Goal: Find specific page/section: Find specific page/section

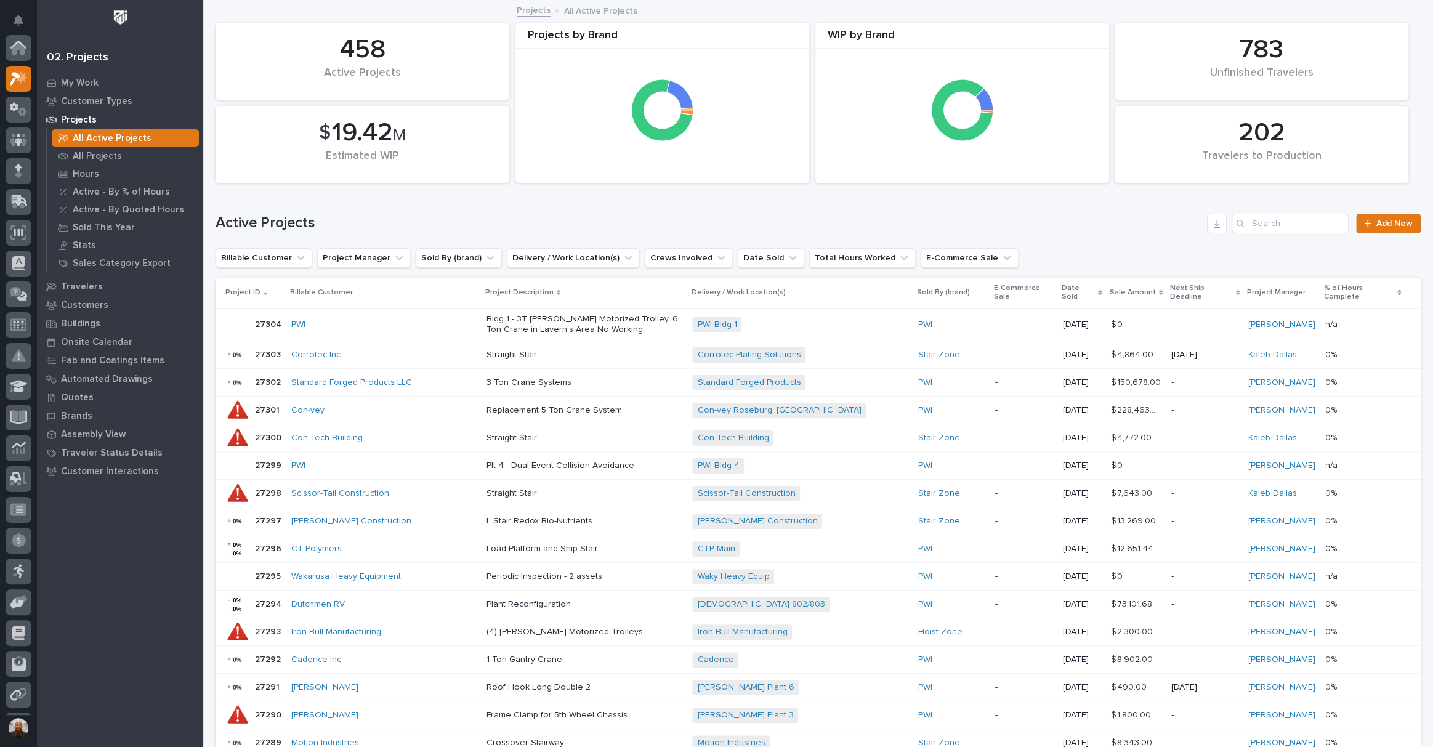
scroll to position [31, 0]
click at [103, 288] on div "Travelers" at bounding box center [120, 286] width 160 height 17
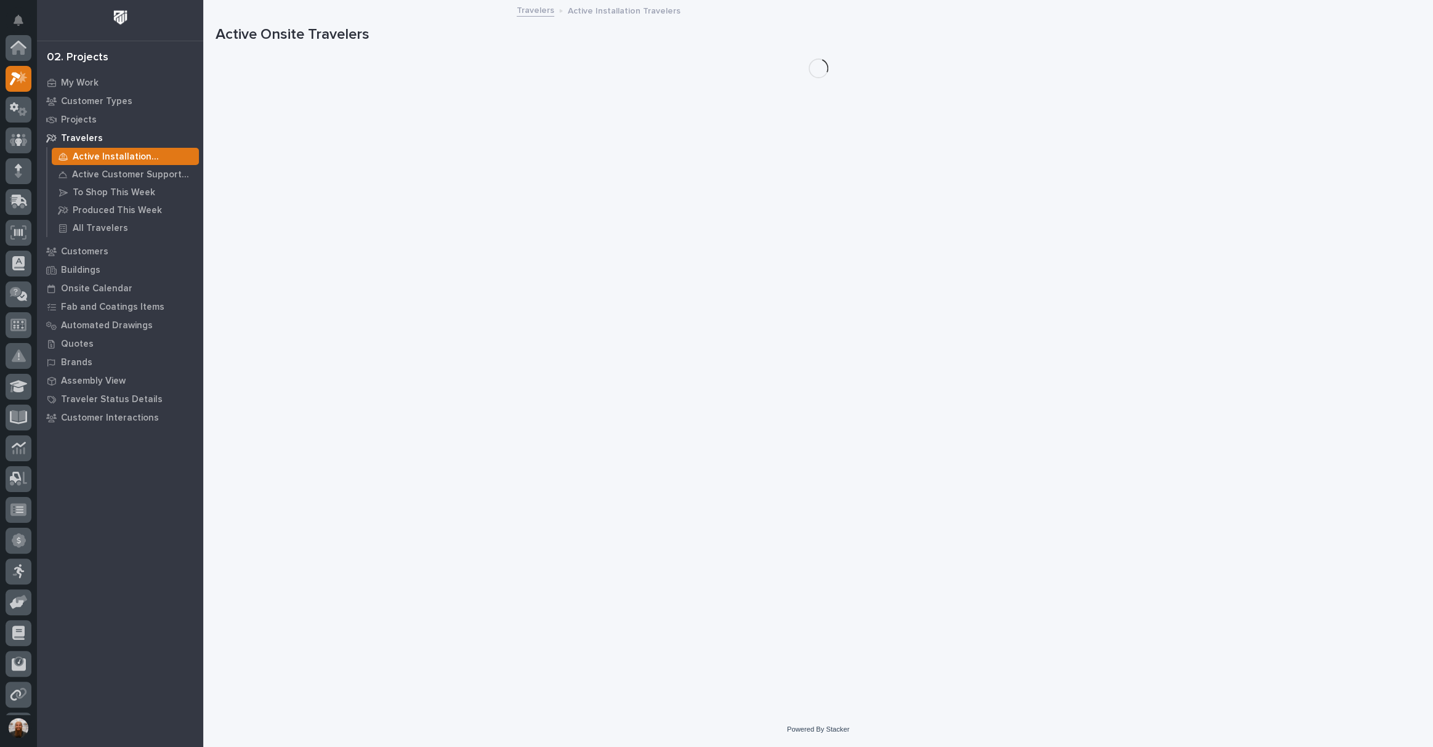
scroll to position [31, 0]
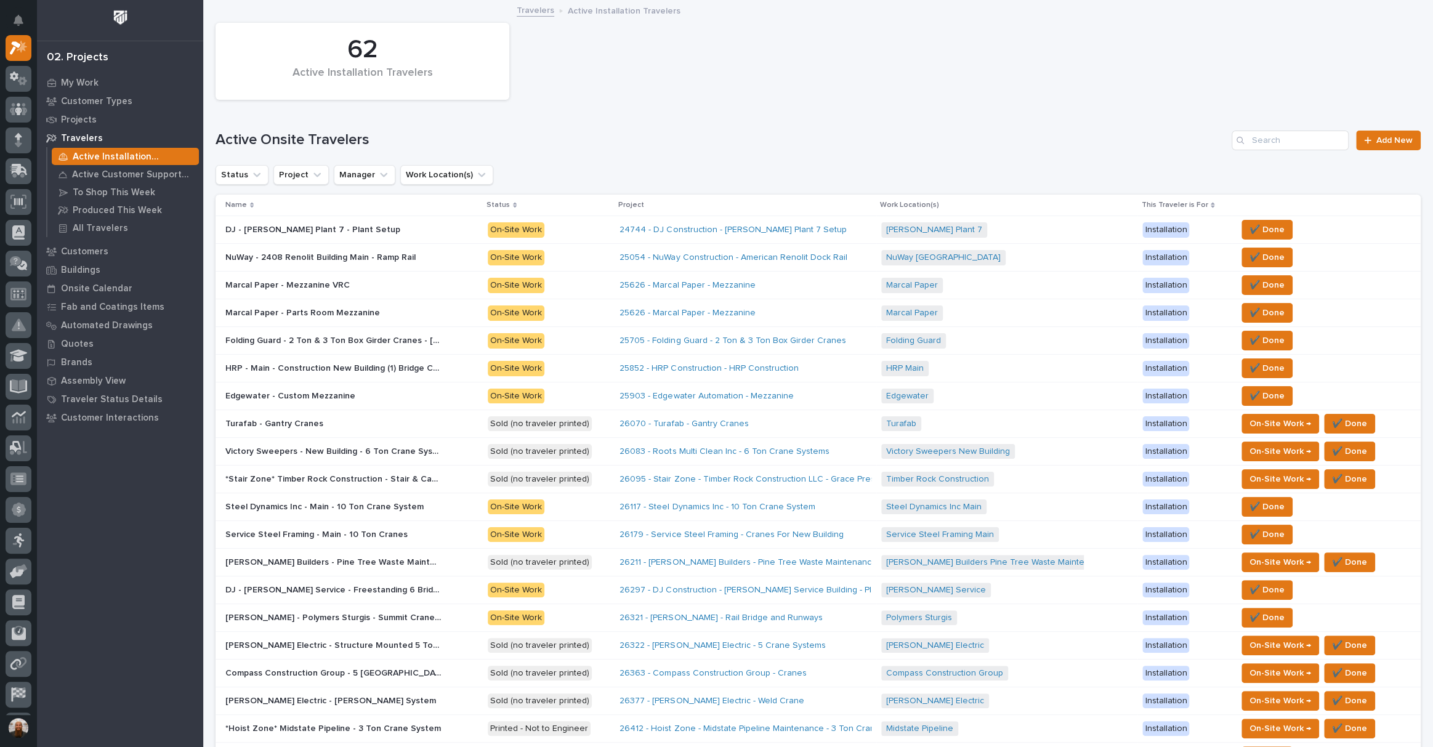
click at [86, 140] on p "Travelers" at bounding box center [82, 138] width 42 height 11
click at [112, 192] on p "To Shop This Week" at bounding box center [114, 192] width 83 height 11
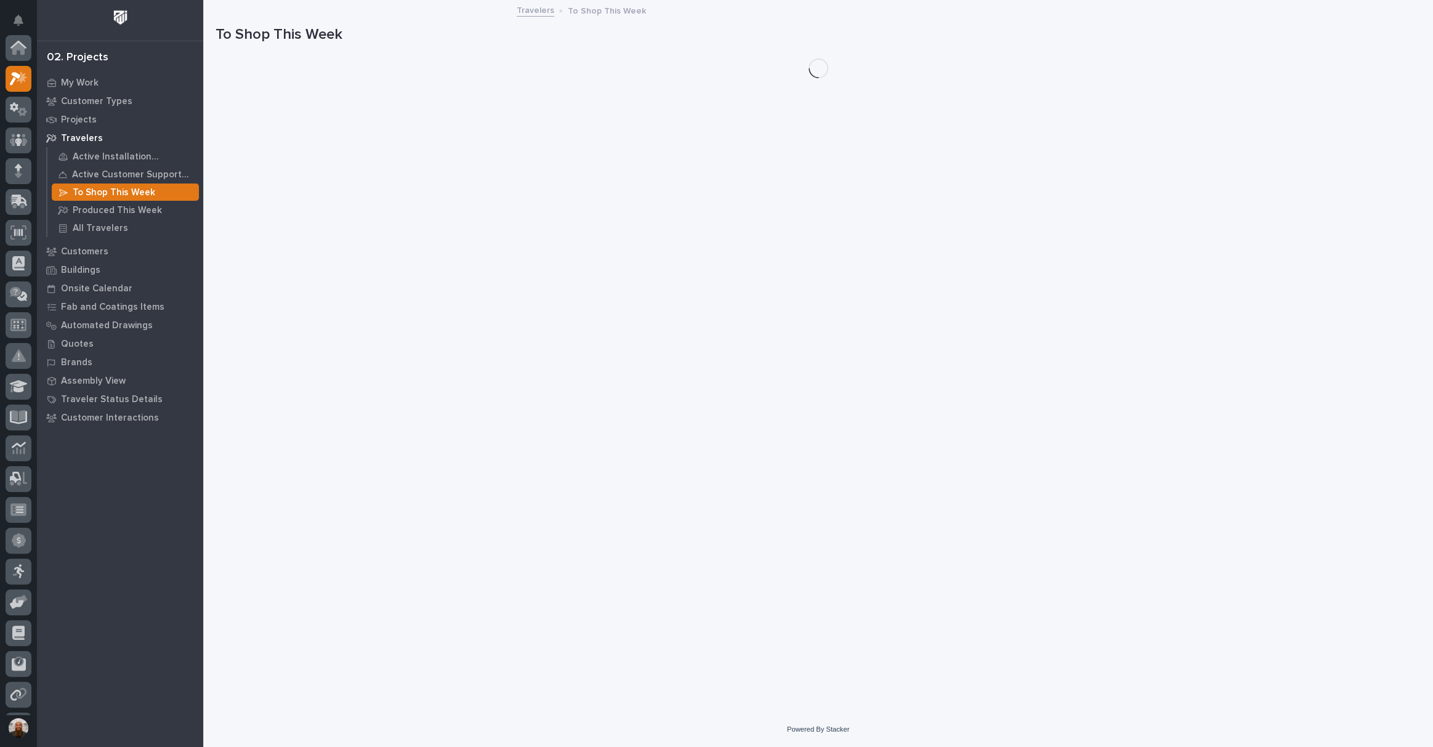
scroll to position [31, 0]
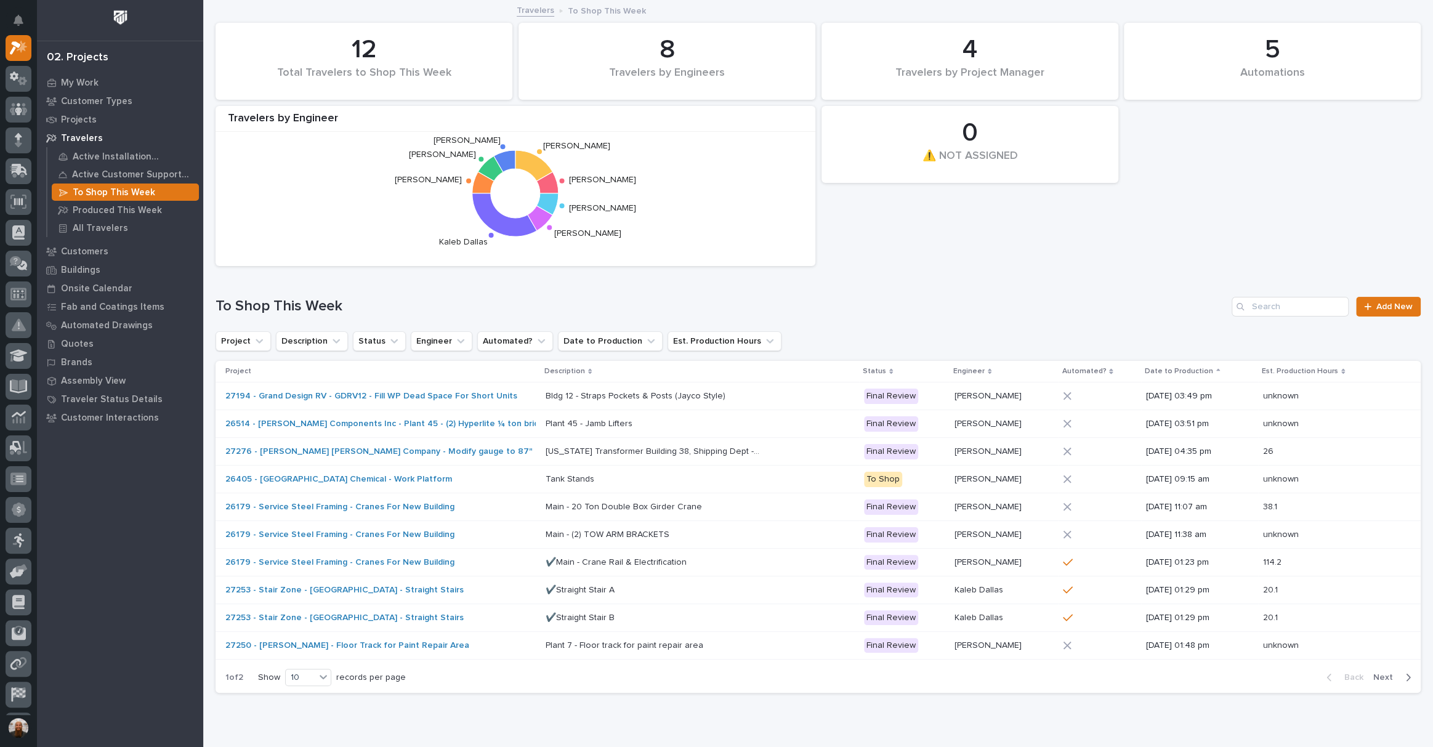
click at [647, 642] on p "Plant 7 - Floor track for paint repair area" at bounding box center [626, 644] width 160 height 13
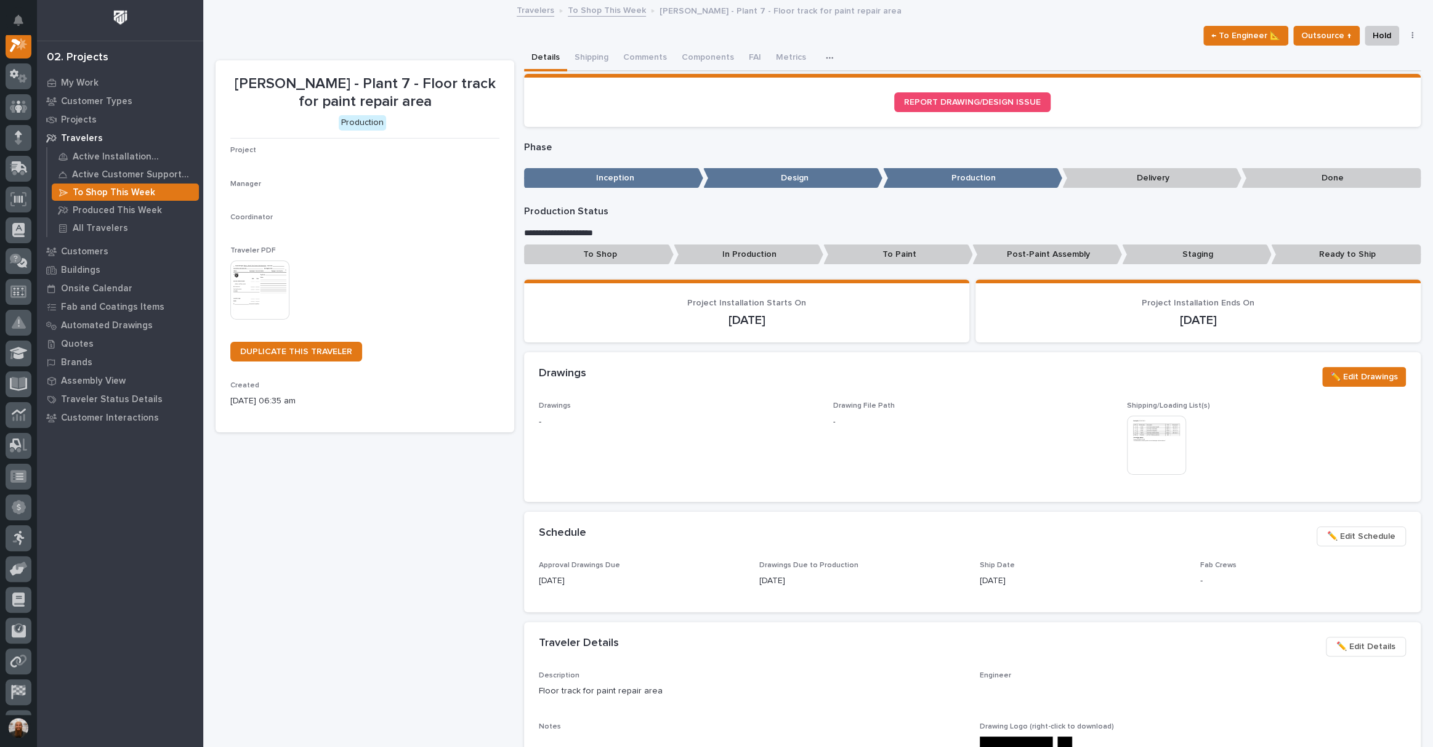
scroll to position [31, 0]
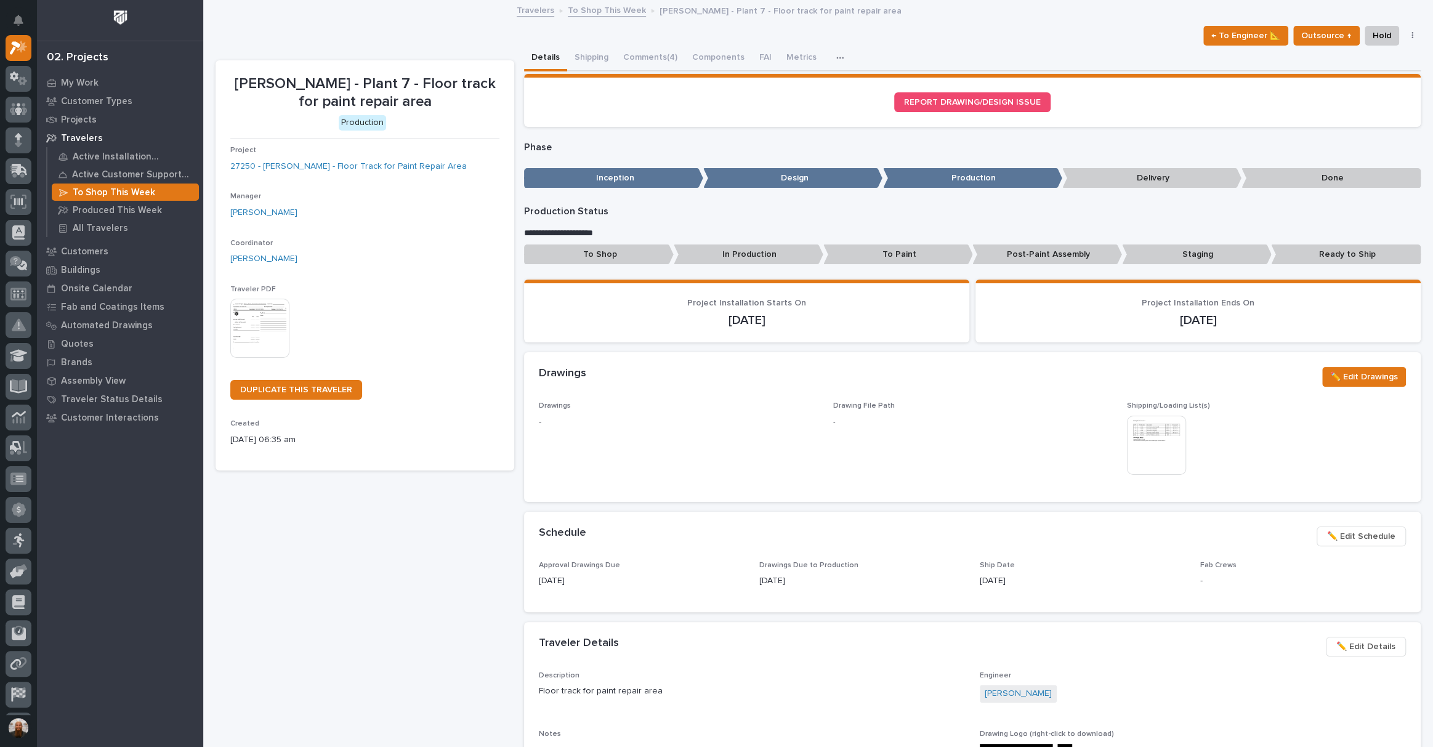
click at [768, 256] on p "In Production" at bounding box center [749, 255] width 150 height 20
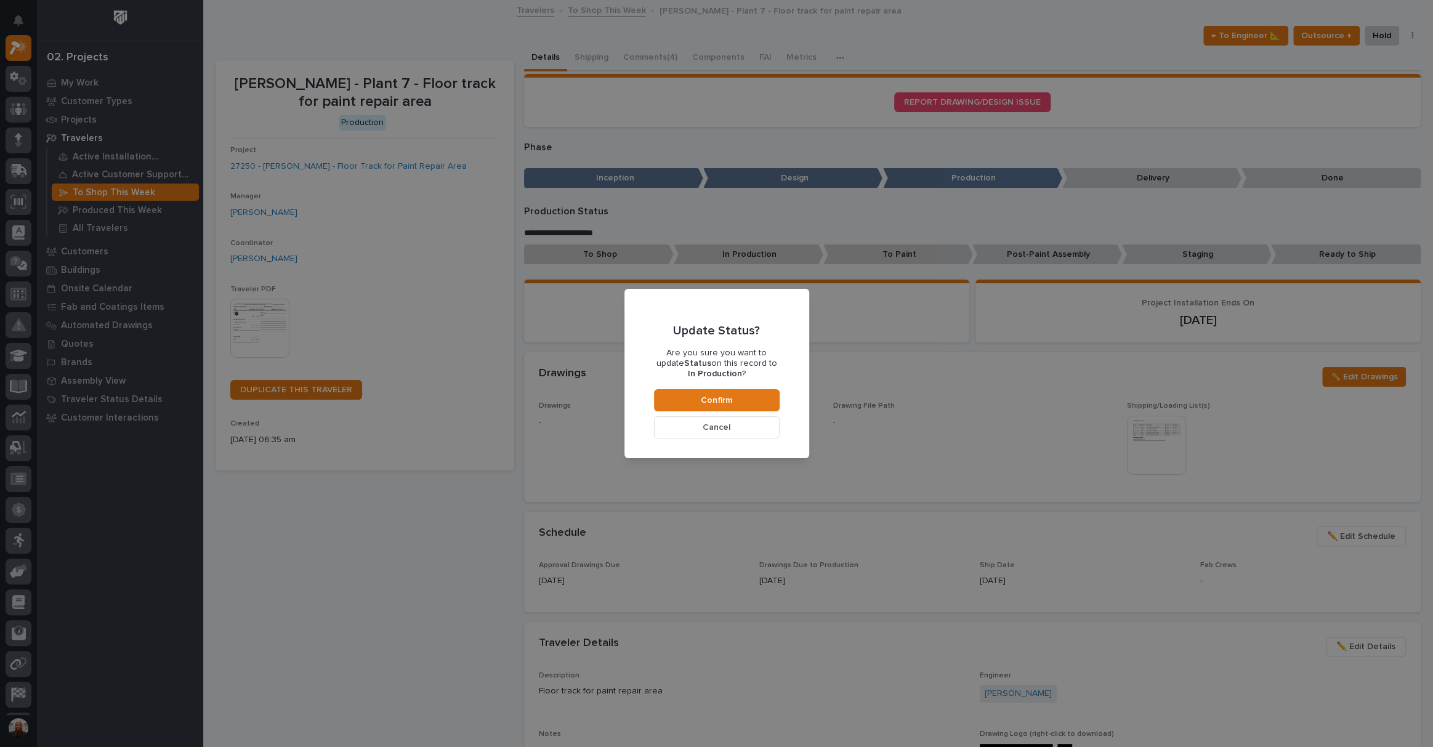
click at [722, 431] on span "Cancel" at bounding box center [717, 427] width 28 height 11
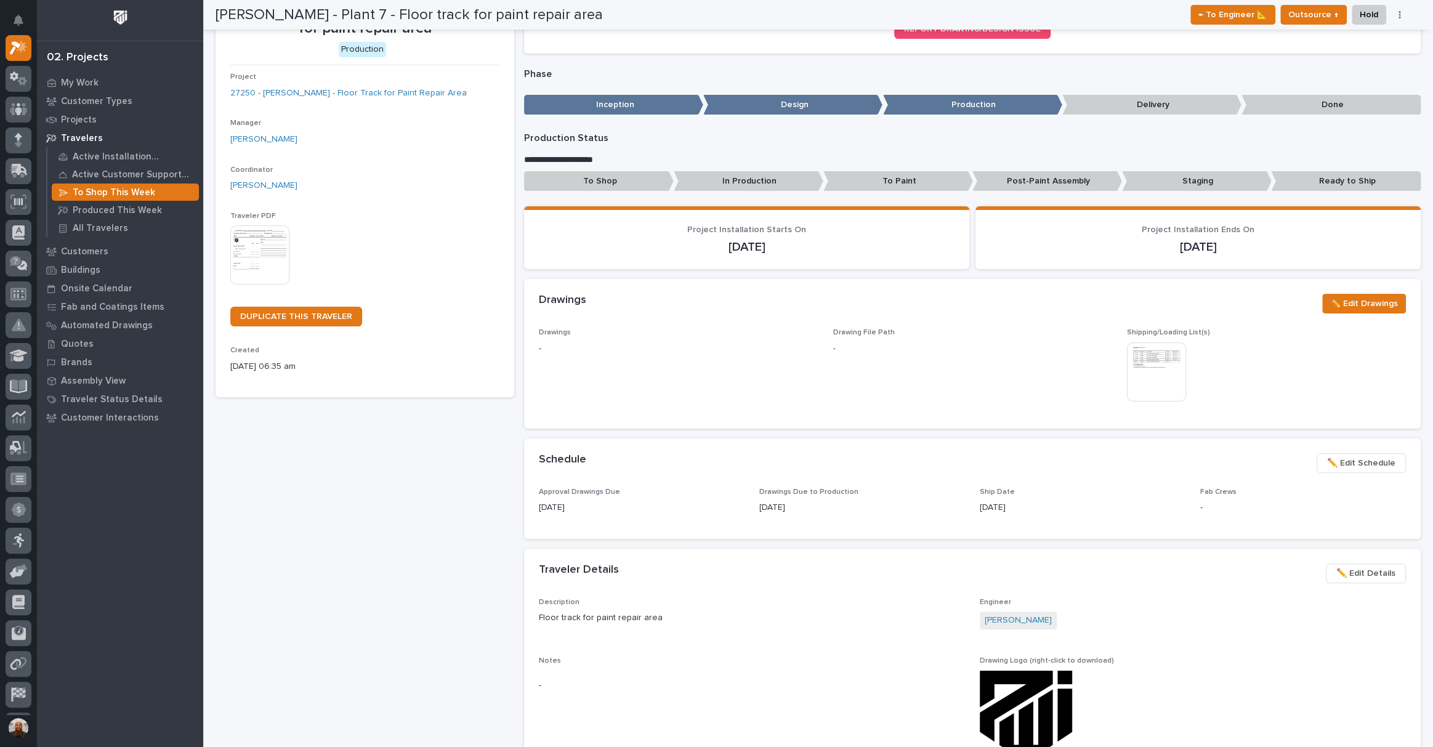
scroll to position [0, 0]
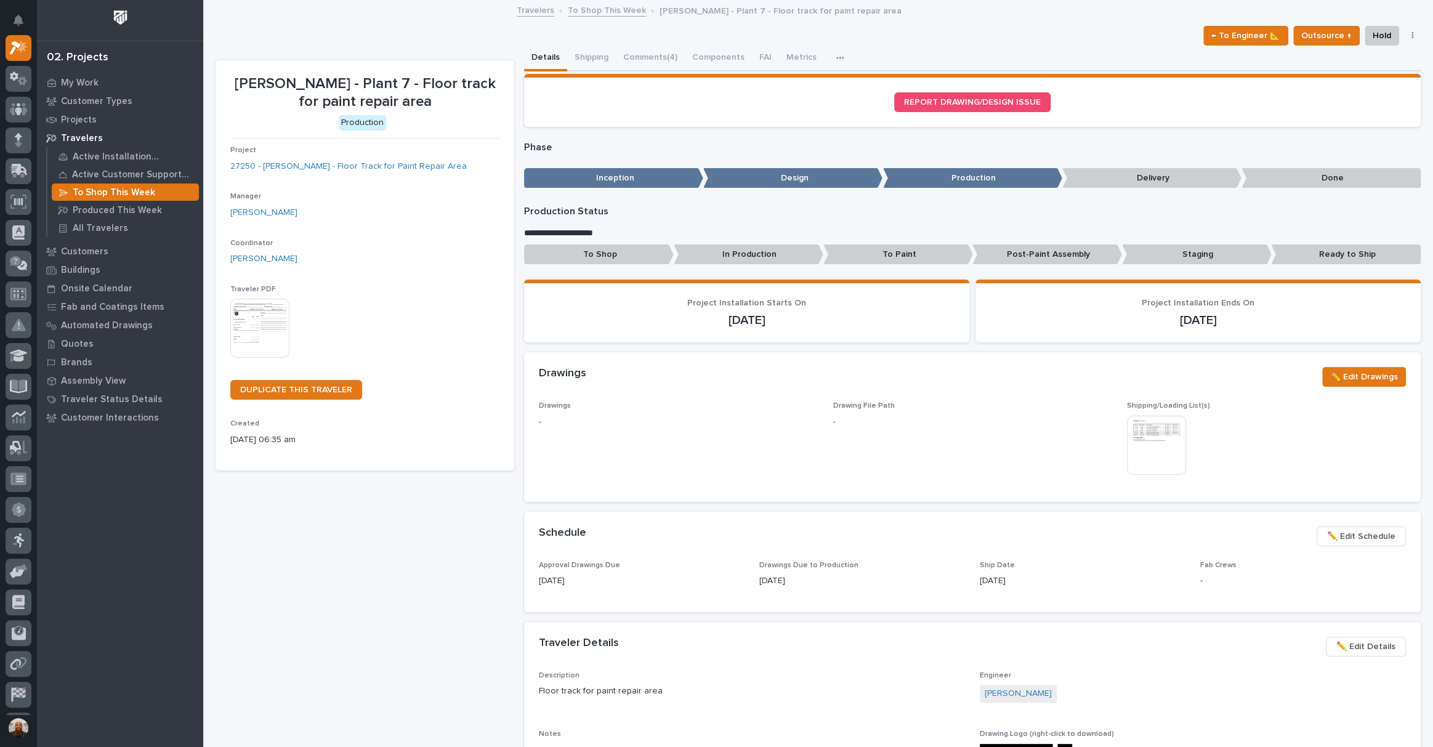
click at [764, 176] on p "Design" at bounding box center [792, 178] width 179 height 20
click at [91, 121] on p "Projects" at bounding box center [79, 120] width 36 height 11
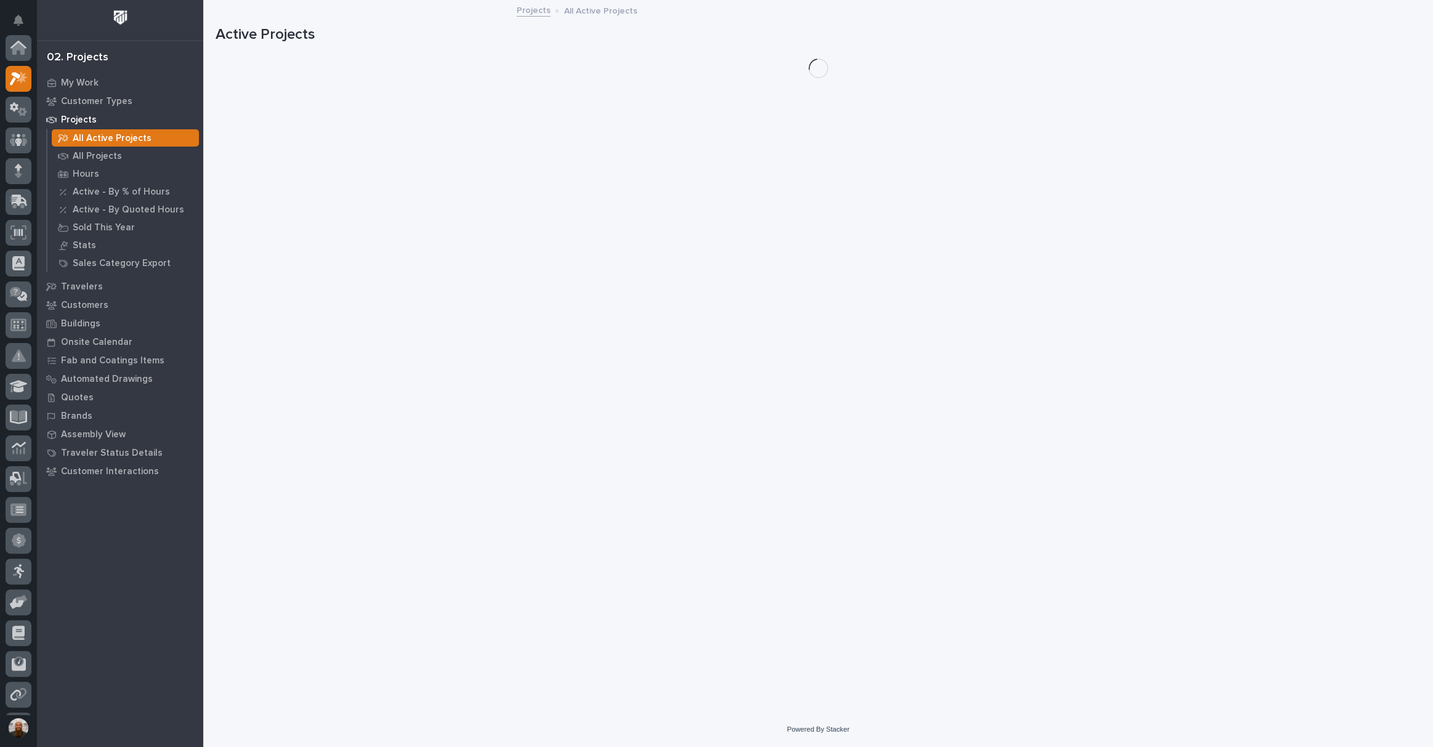
scroll to position [31, 0]
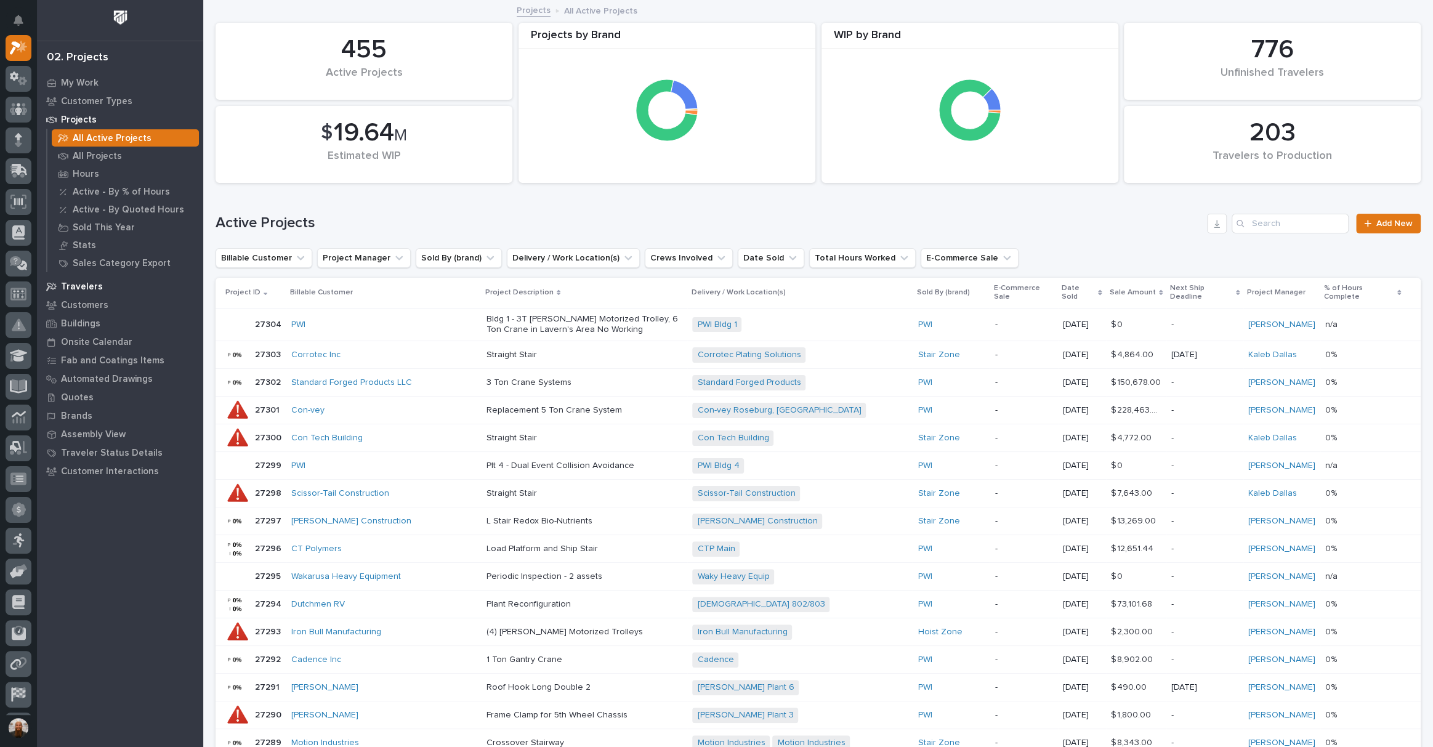
click at [109, 282] on div "Travelers" at bounding box center [120, 286] width 160 height 17
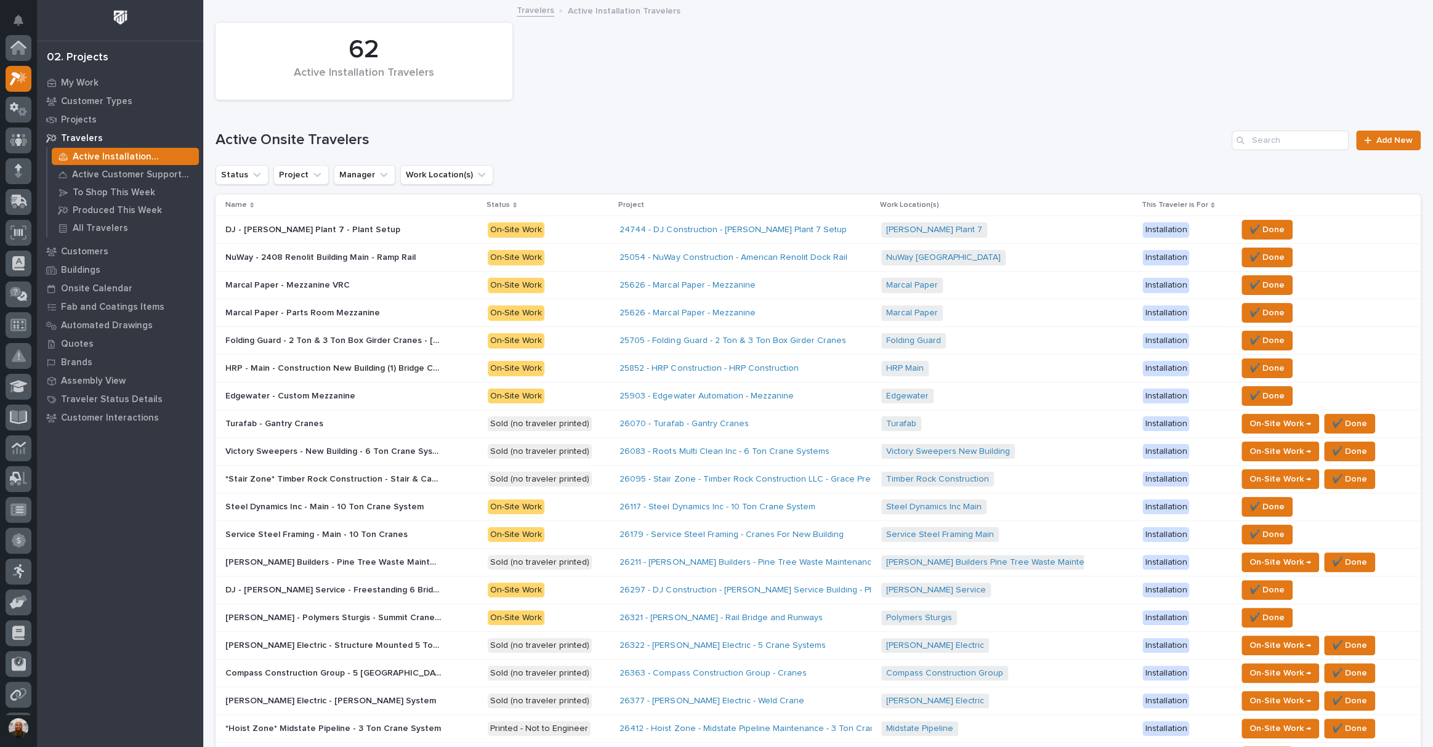
scroll to position [31, 0]
click at [123, 190] on p "To Shop This Week" at bounding box center [114, 192] width 83 height 11
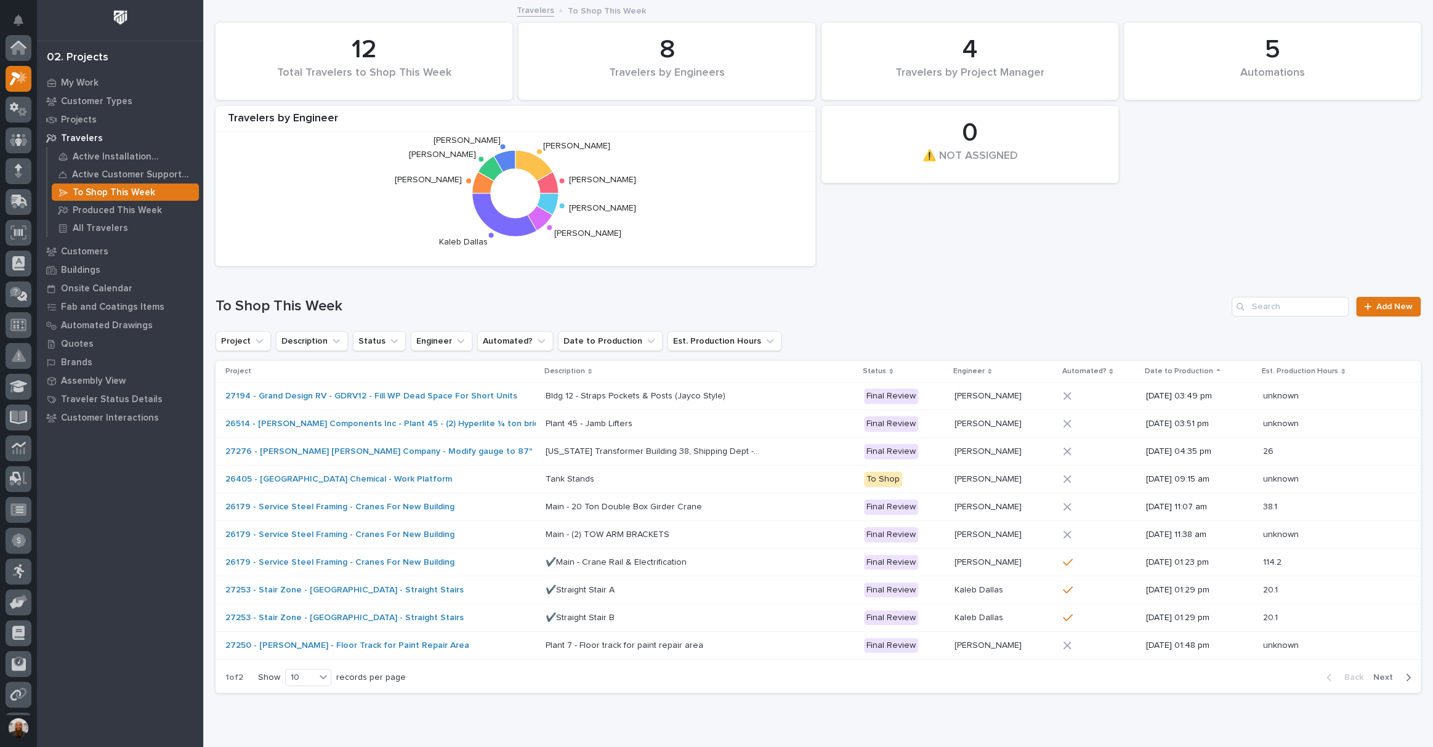
scroll to position [31, 0]
click at [761, 637] on div "Plant 7 - Floor track for paint repair area Plant 7 - Floor track for paint rep…" at bounding box center [700, 646] width 309 height 20
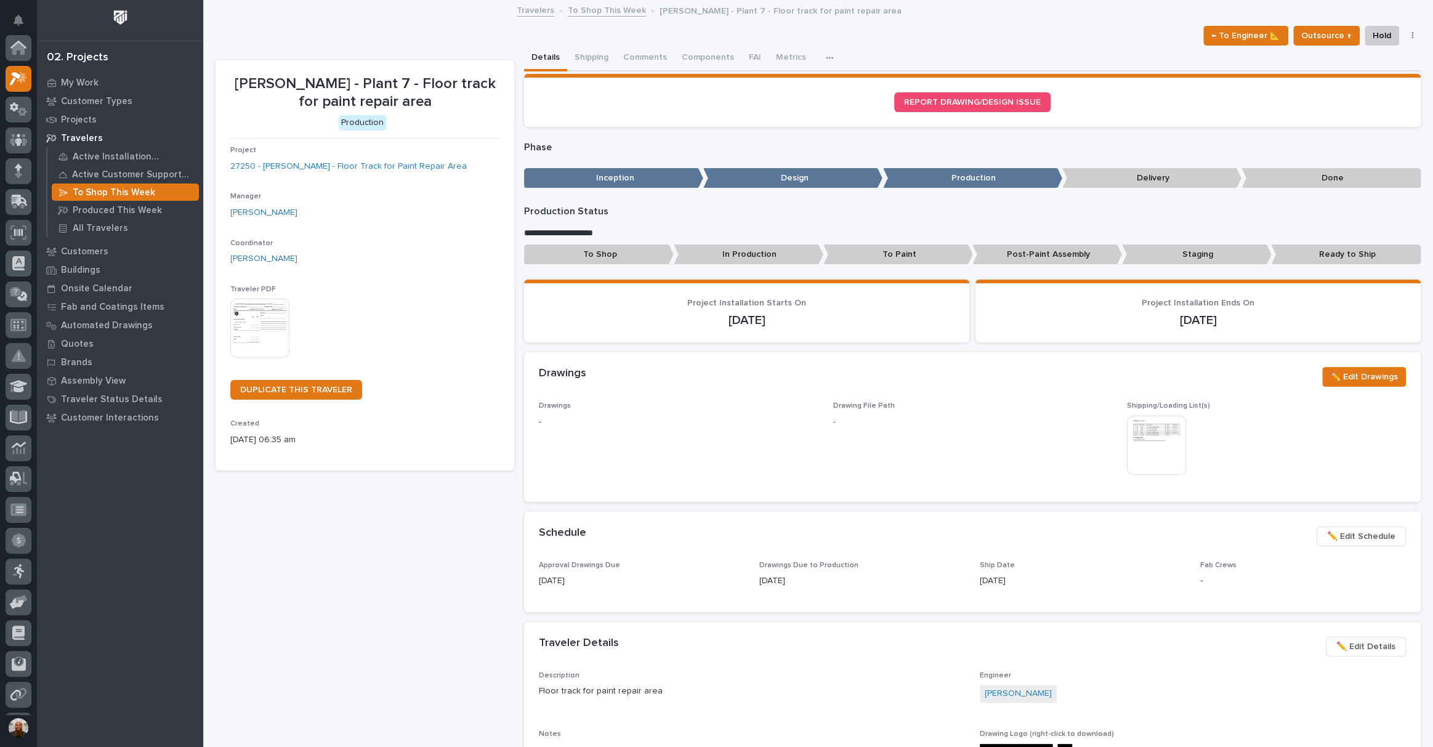
scroll to position [31, 0]
click at [81, 116] on p "Projects" at bounding box center [79, 120] width 36 height 11
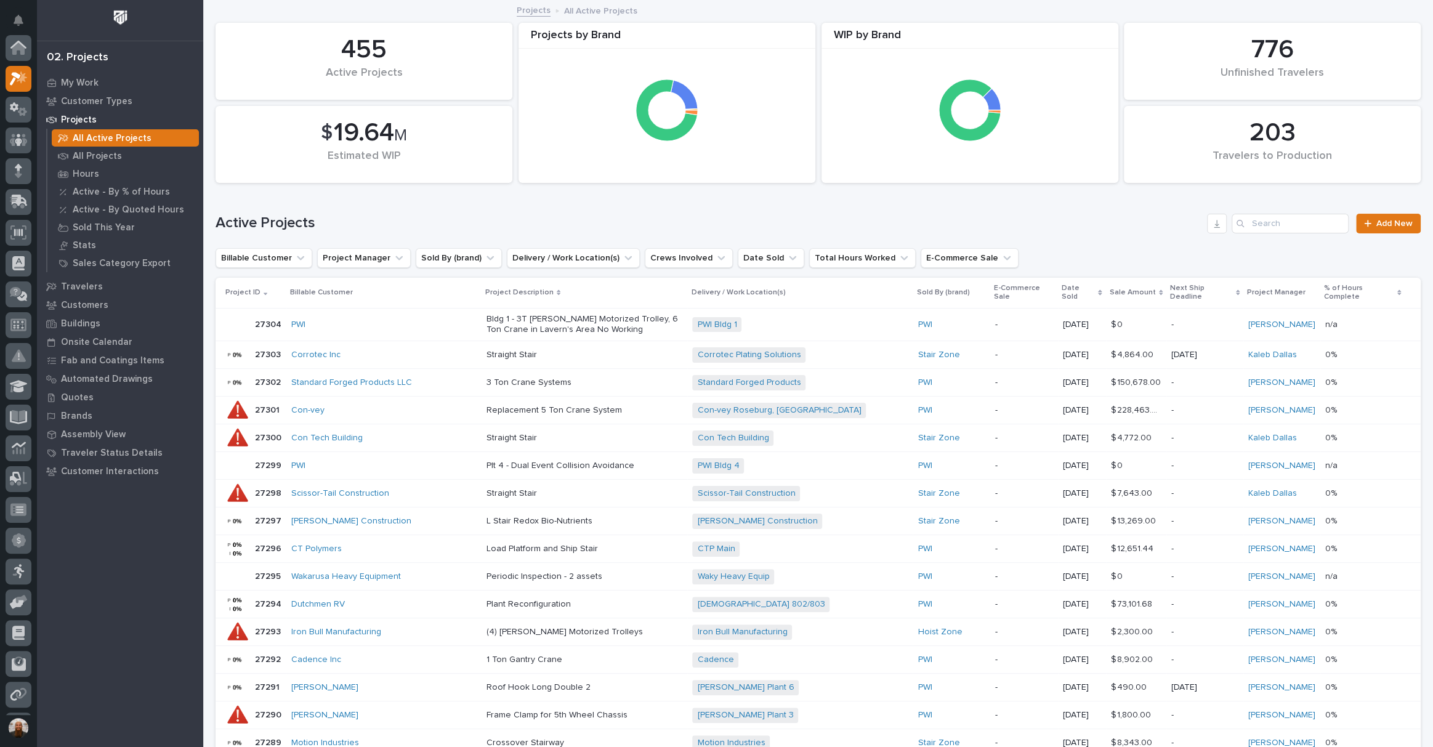
scroll to position [31, 0]
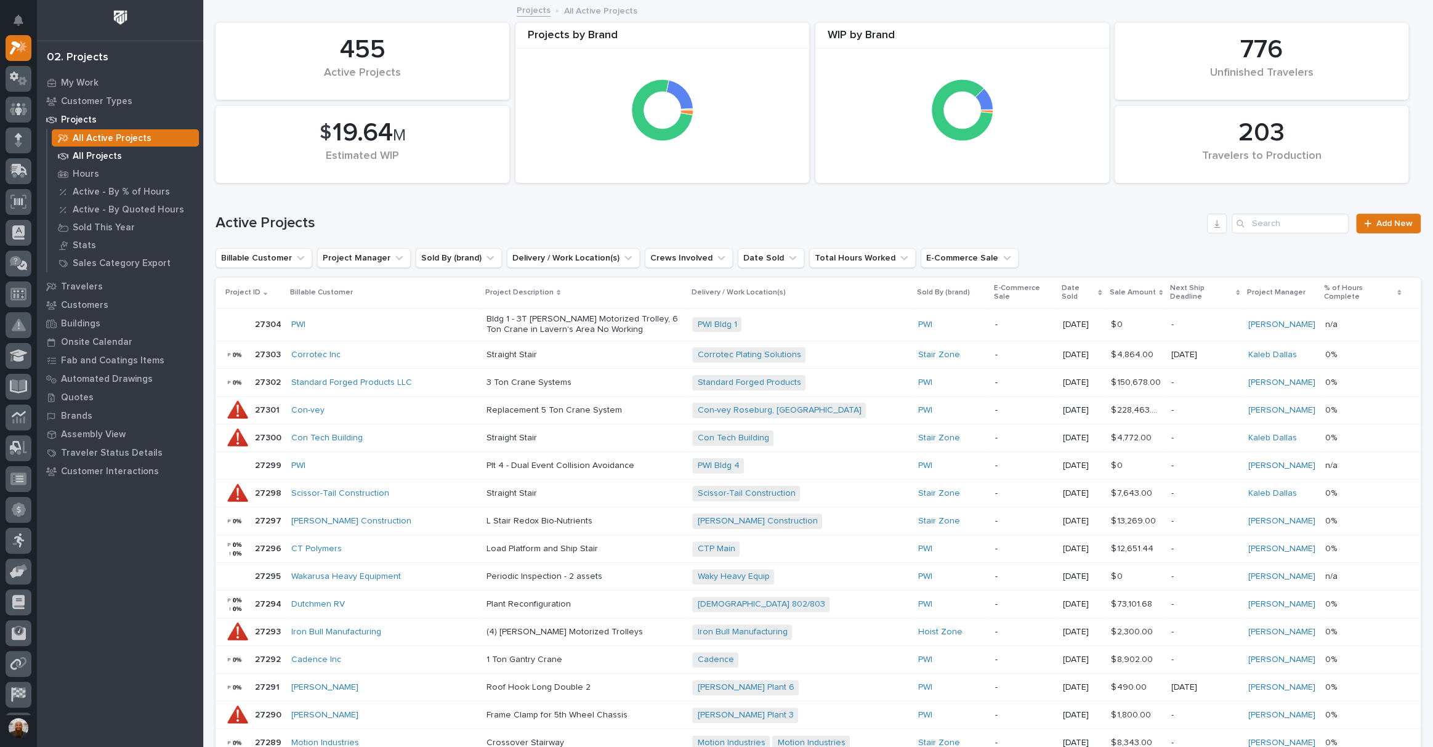
click at [106, 155] on p "All Projects" at bounding box center [97, 156] width 49 height 11
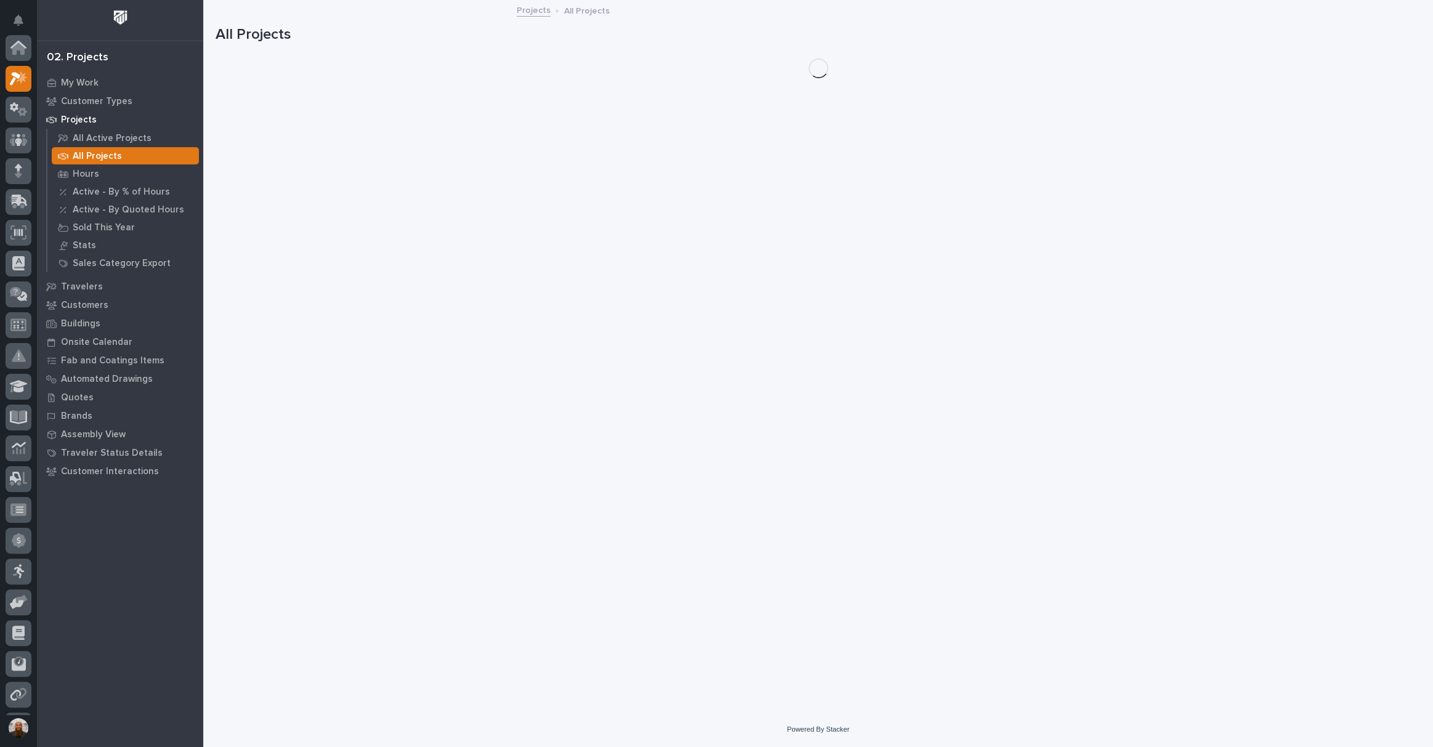
scroll to position [31, 0]
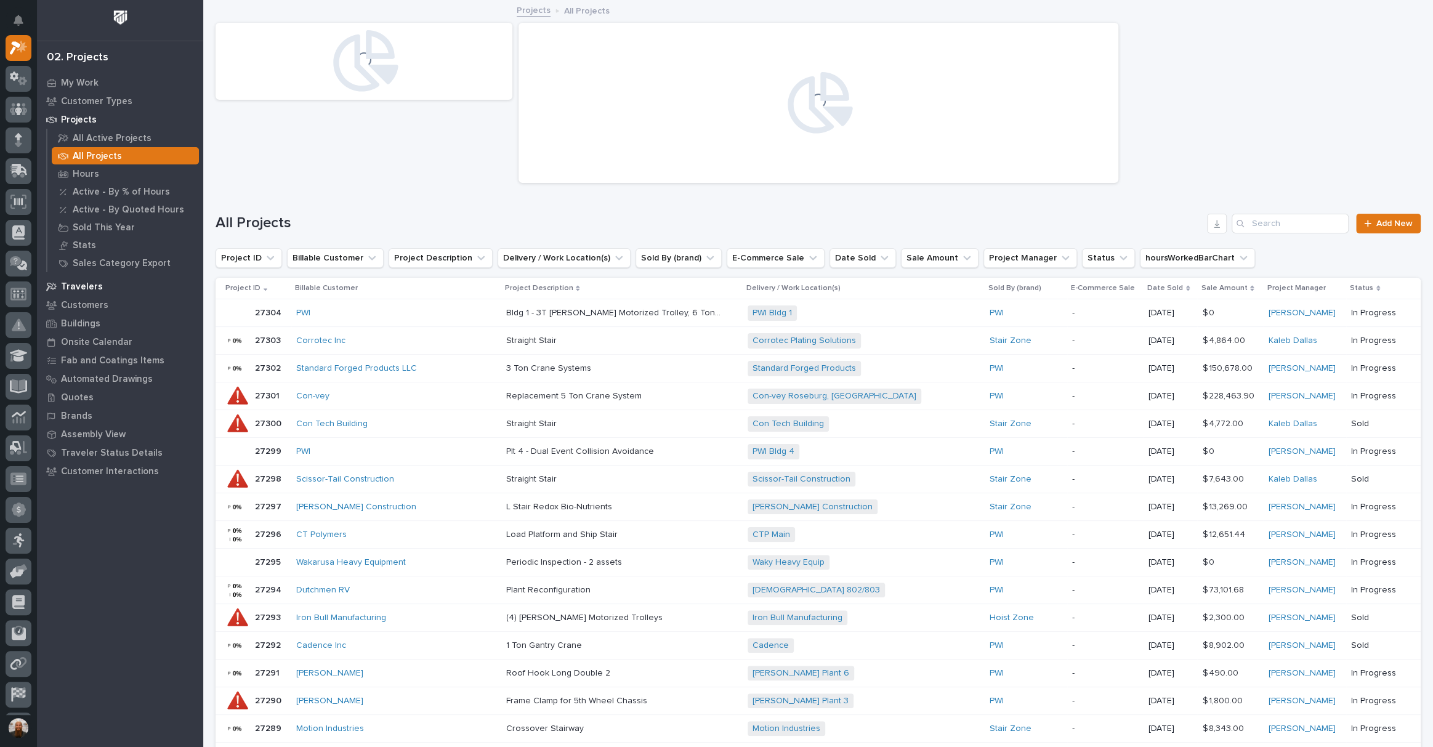
click at [106, 288] on div "Travelers" at bounding box center [120, 286] width 160 height 17
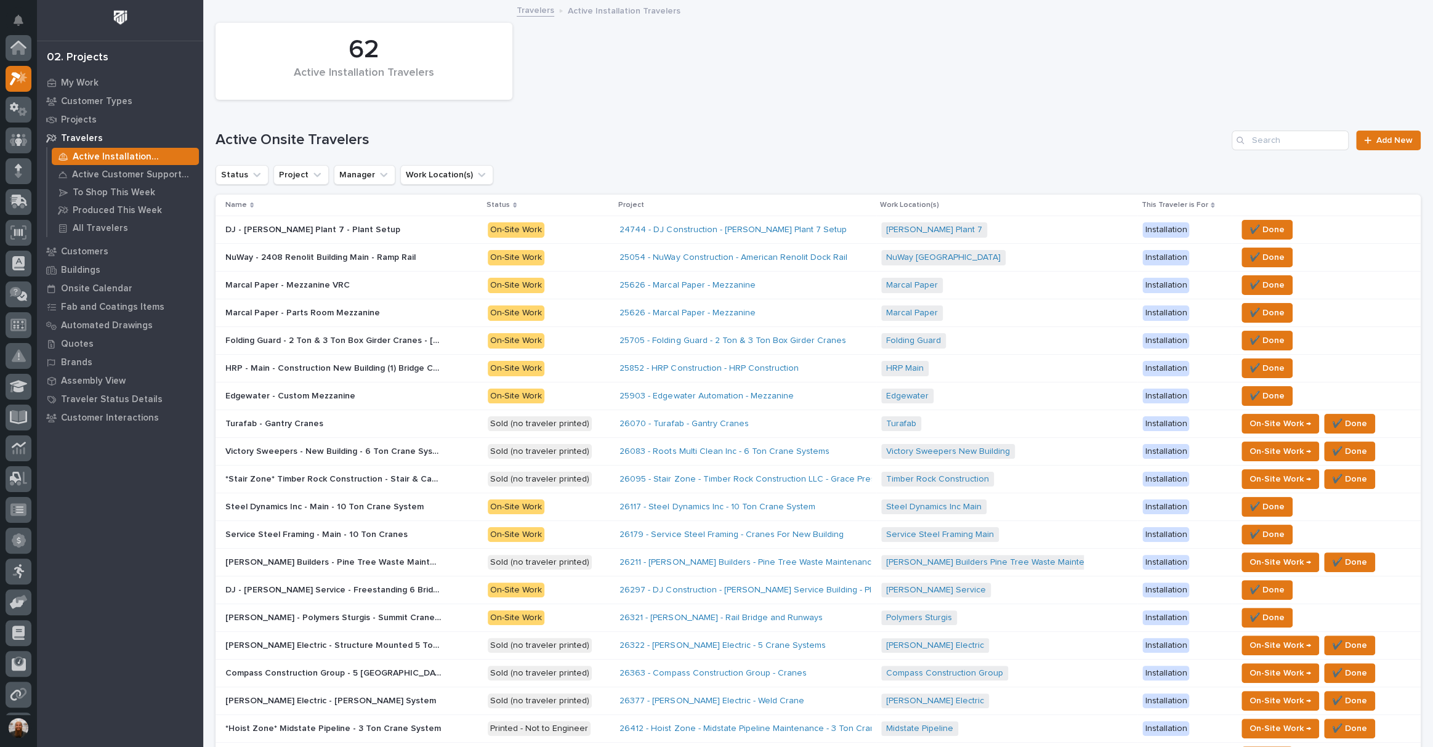
scroll to position [31, 0]
click at [78, 119] on p "Projects" at bounding box center [79, 120] width 36 height 11
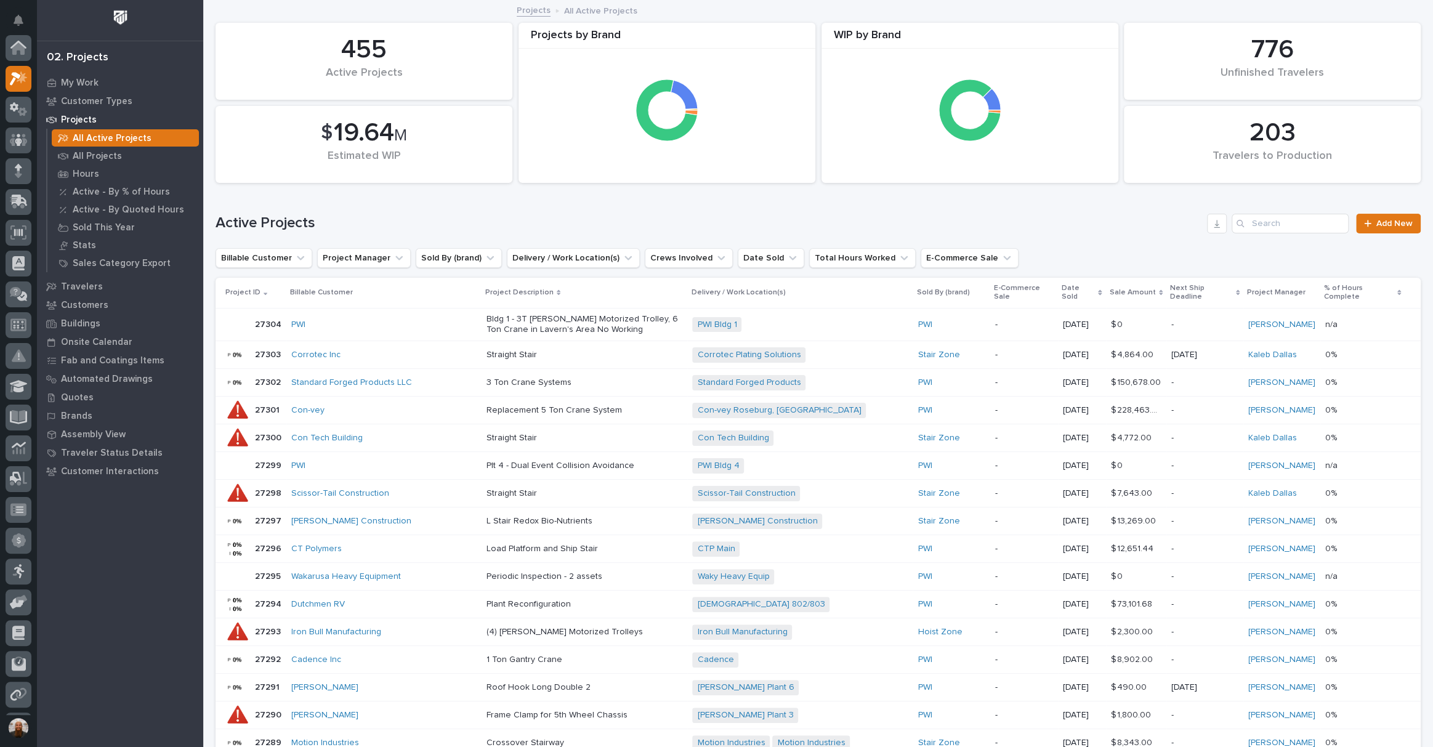
scroll to position [31, 0]
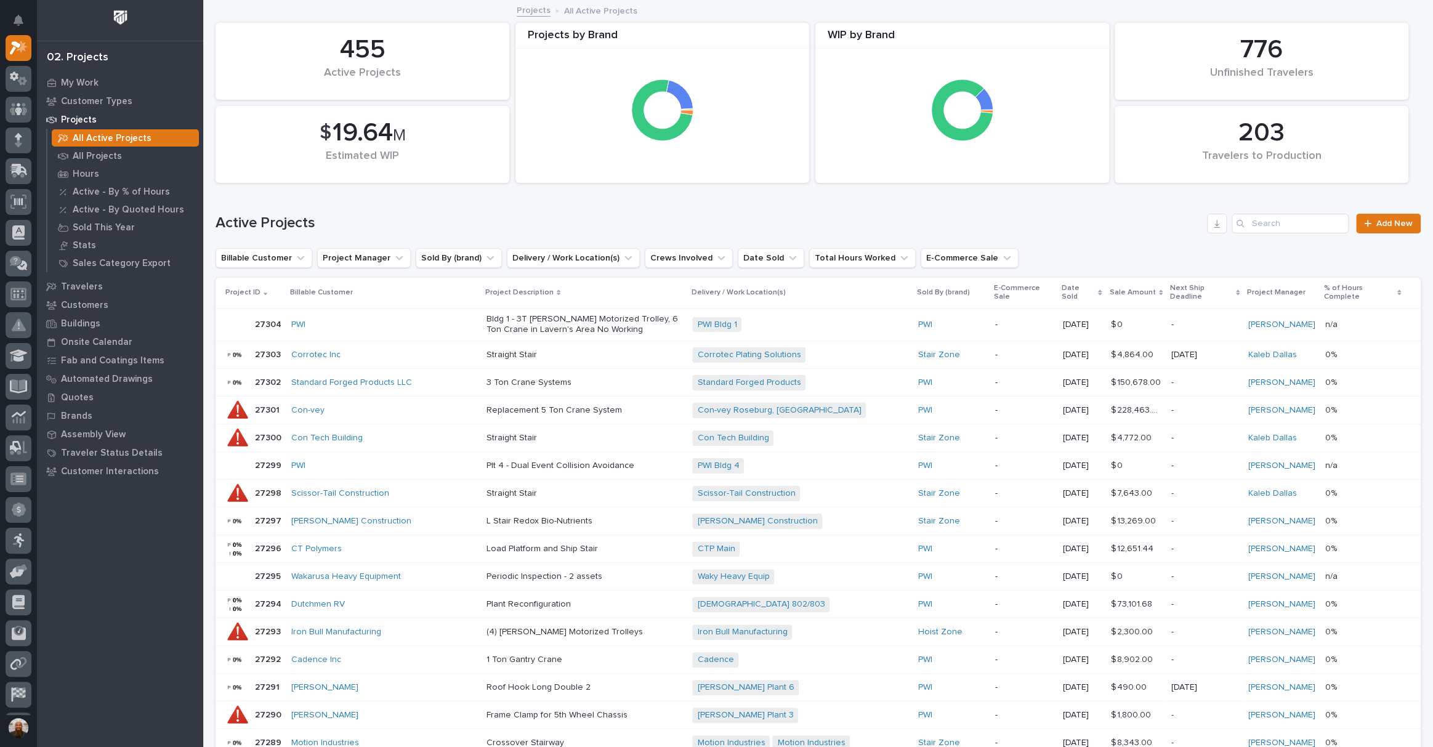
click at [487, 379] on div "3 Ton Crane Systems" at bounding box center [585, 383] width 196 height 20
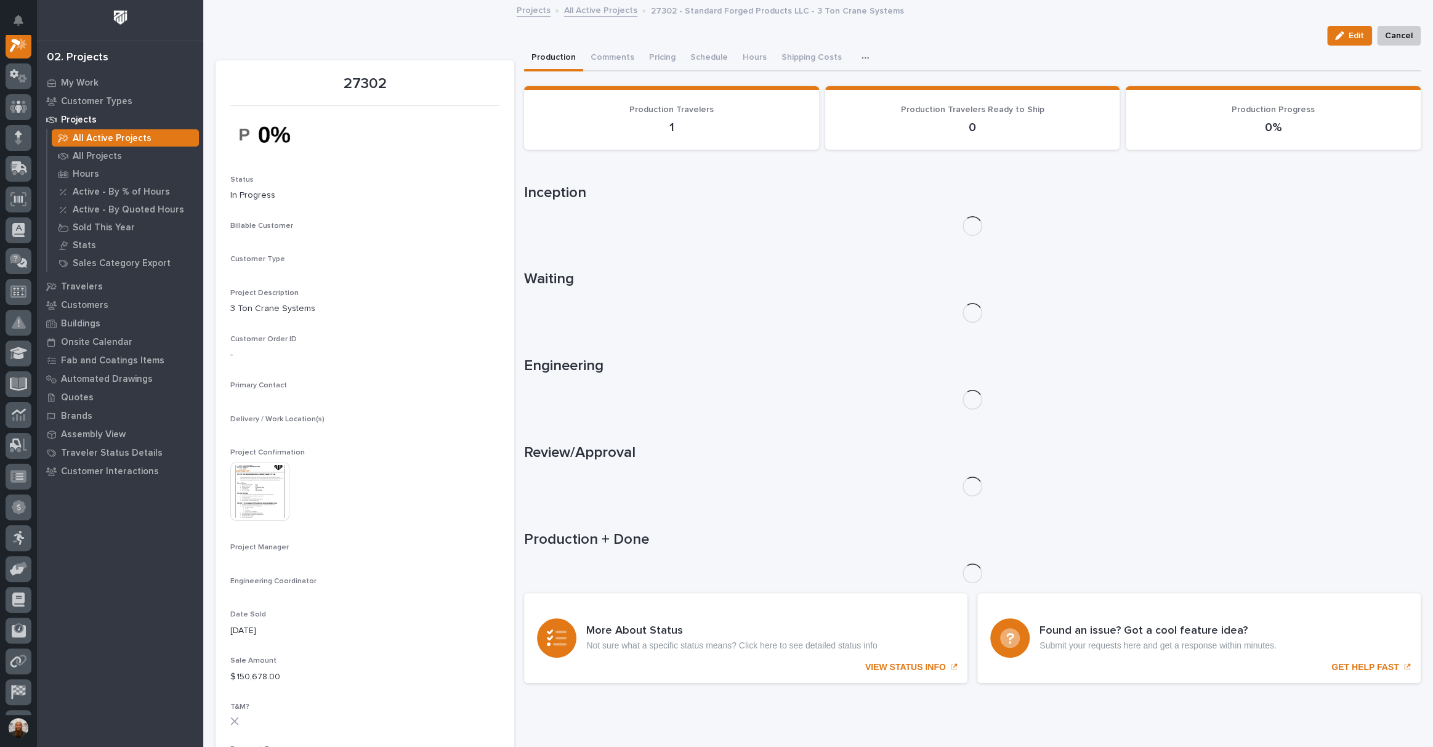
scroll to position [31, 0]
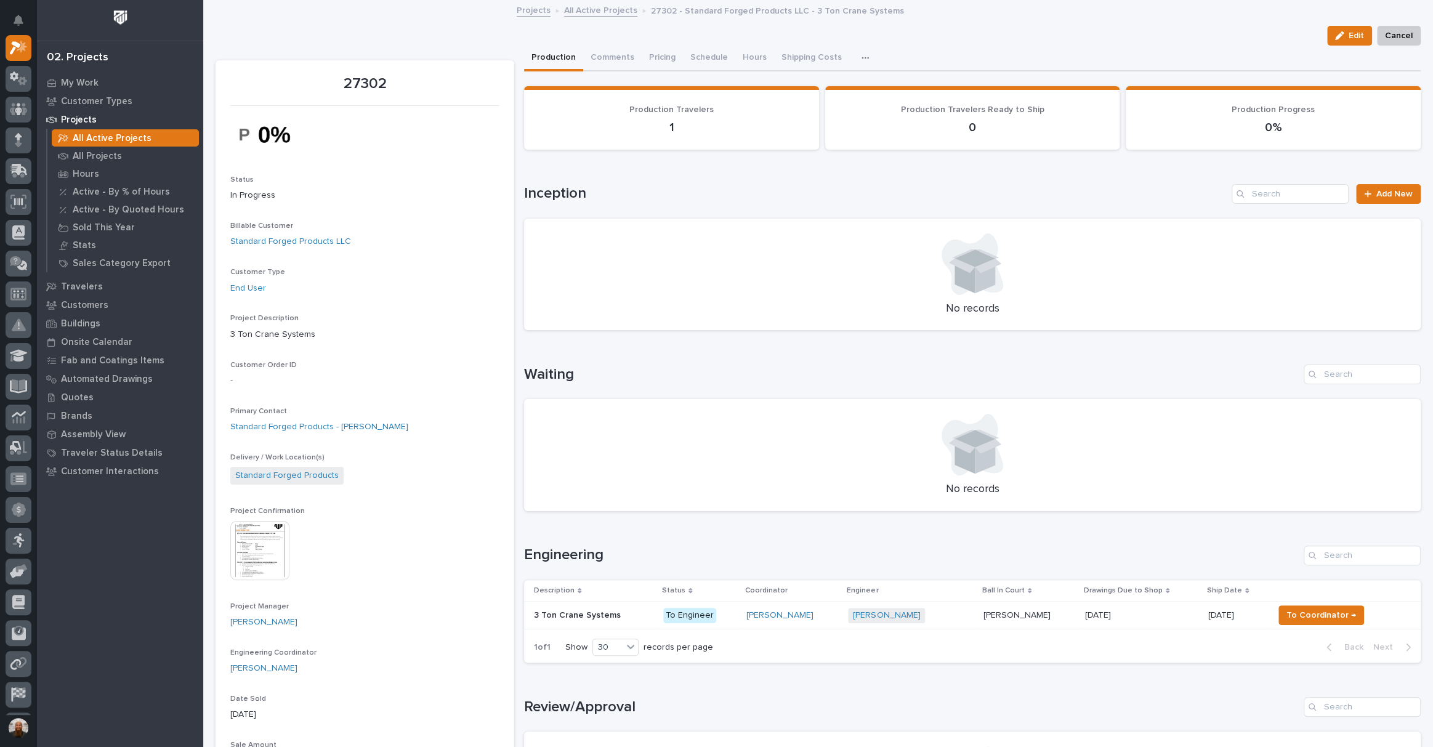
click at [616, 621] on div "3 Ton Crane Systems 3 Ton Crane Systems" at bounding box center [593, 615] width 119 height 20
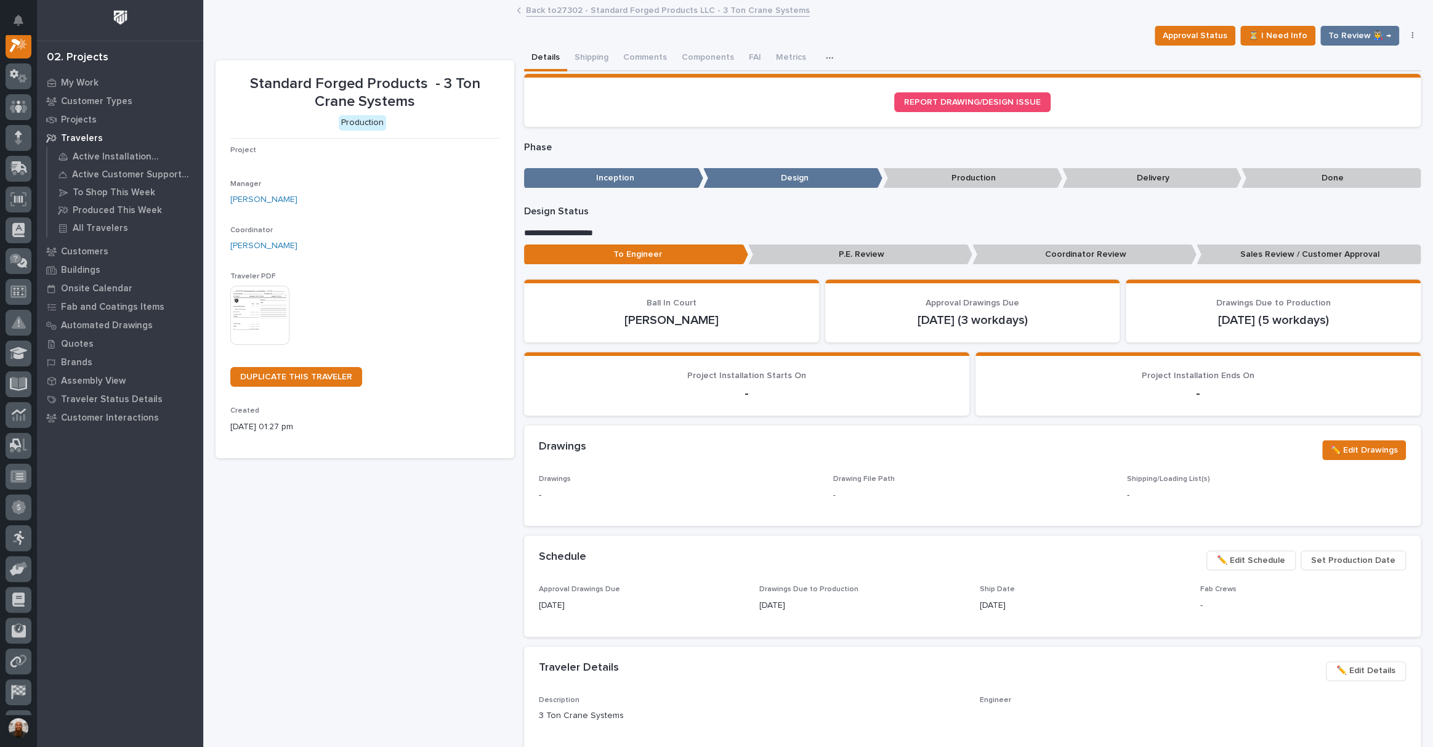
scroll to position [31, 0]
